Goal: Transaction & Acquisition: Purchase product/service

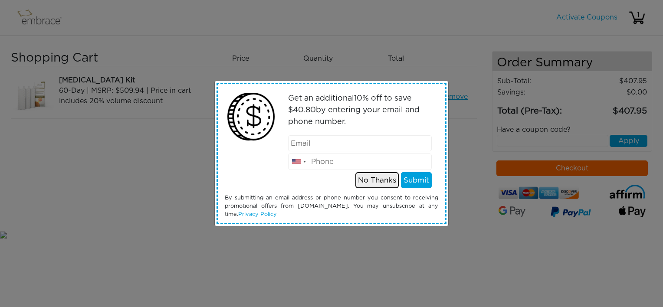
click at [381, 177] on button "No Thanks" at bounding box center [376, 180] width 43 height 16
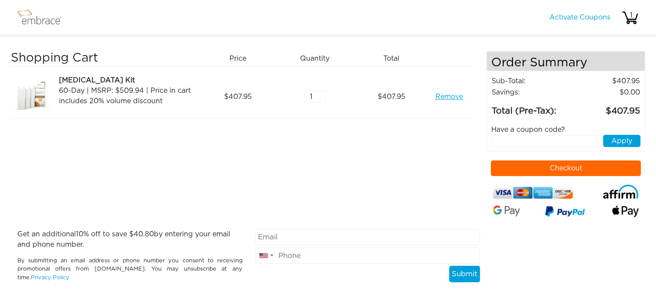
click at [498, 168] on button "Checkout" at bounding box center [566, 168] width 150 height 16
click at [452, 95] on link "Remove" at bounding box center [449, 96] width 28 height 10
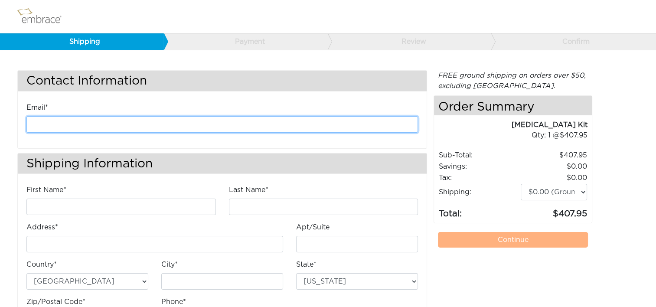
click at [192, 124] on input "email" at bounding box center [222, 124] width 392 height 16
type input "kanderson@diligenthealthsolutions.com"
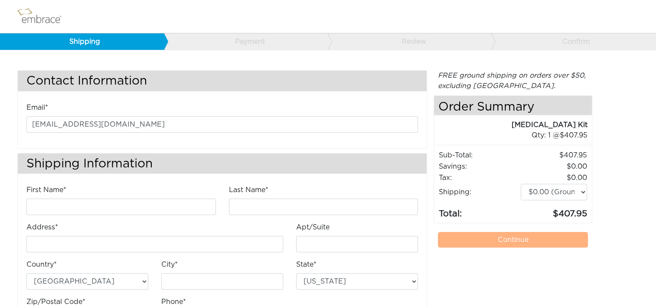
type input "Kathleen"
type input "Anderson"
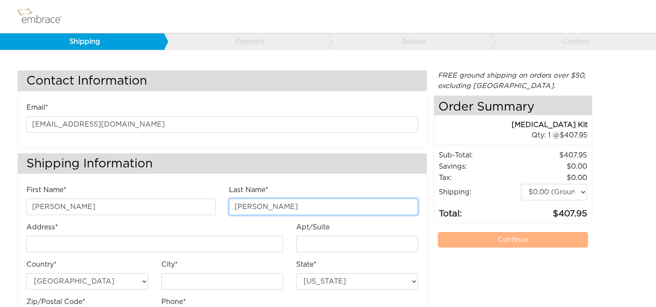
type input "4200 Lafayette Center Drive"
type input "E"
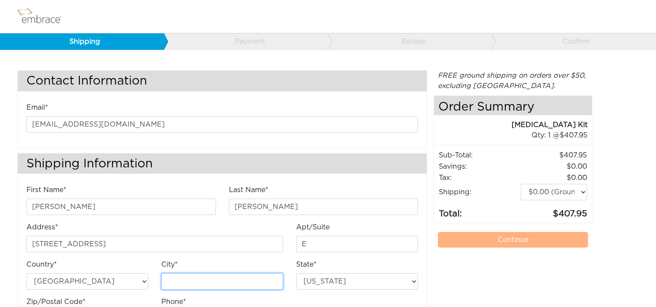
type input "Chantilly"
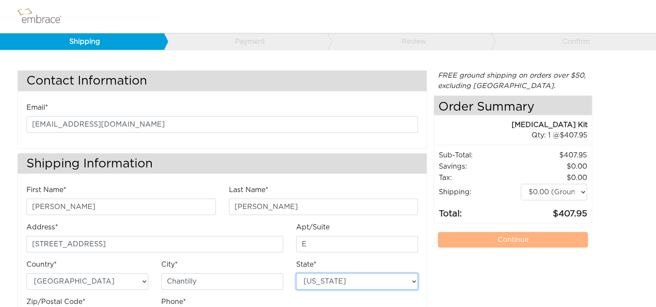
select select "VA"
type input "20151"
type input "7034490520"
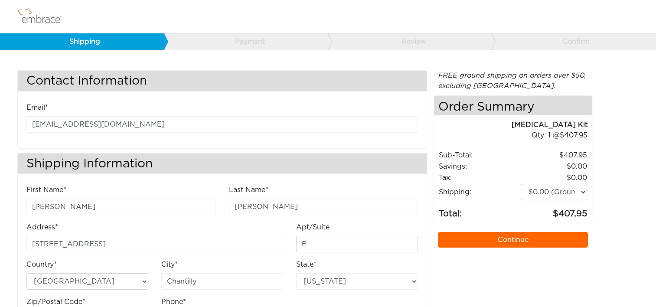
click at [471, 241] on link "Continue" at bounding box center [513, 240] width 150 height 16
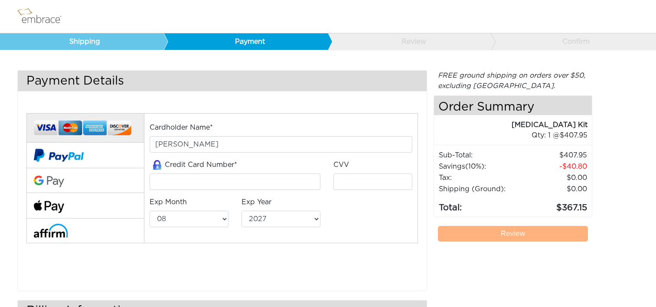
select select "8"
select select "2027"
